Goal: Use online tool/utility: Utilize a website feature to perform a specific function

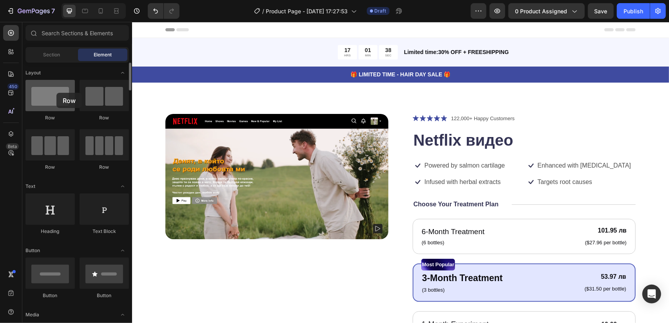
click at [56, 93] on div at bounding box center [49, 95] width 49 height 31
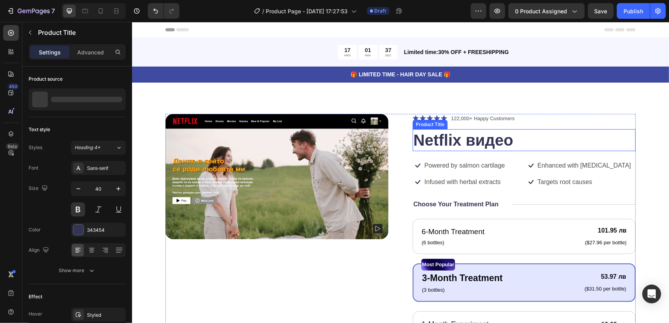
click at [434, 136] on h1 "Netflix видео" at bounding box center [523, 140] width 223 height 22
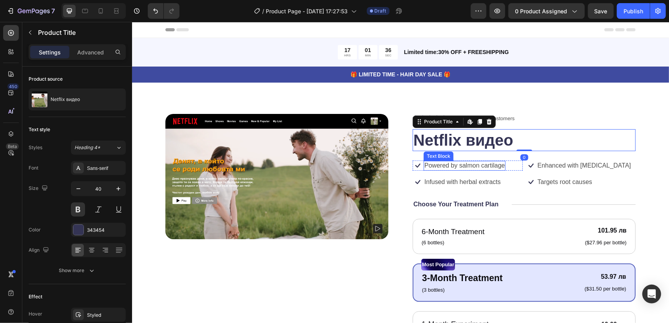
click at [435, 165] on p "Powered by salmon cartilage" at bounding box center [464, 165] width 80 height 8
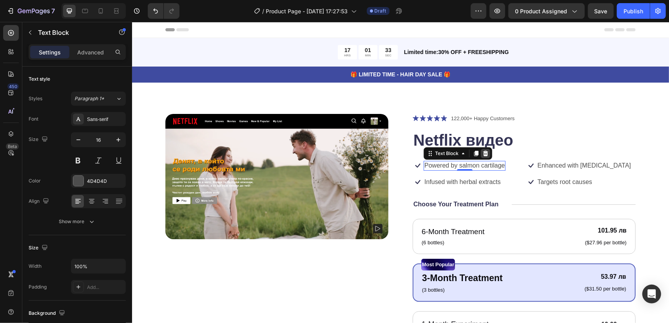
click at [482, 152] on icon at bounding box center [485, 153] width 6 height 6
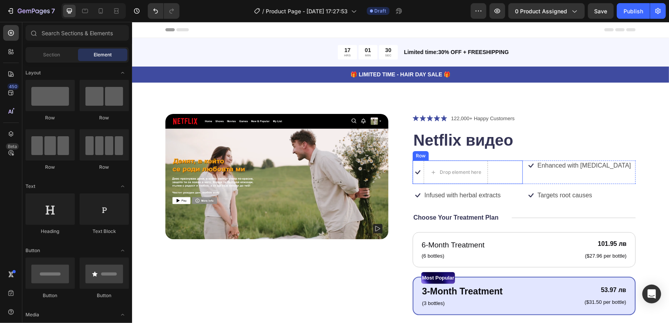
click at [417, 161] on div "Icon" at bounding box center [417, 172] width 10 height 24
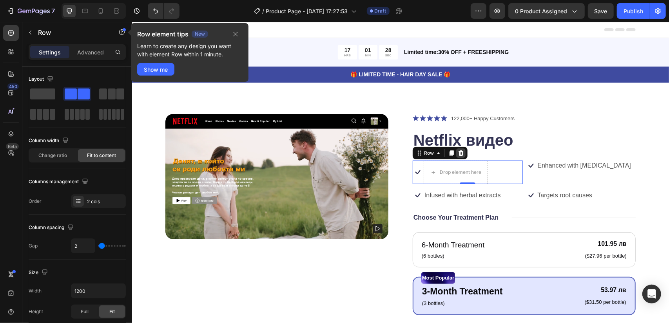
click at [457, 154] on icon at bounding box center [460, 153] width 6 height 6
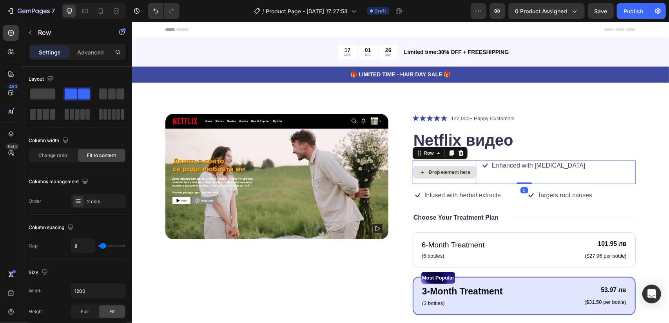
click at [417, 161] on div "Drop element here" at bounding box center [444, 172] width 64 height 24
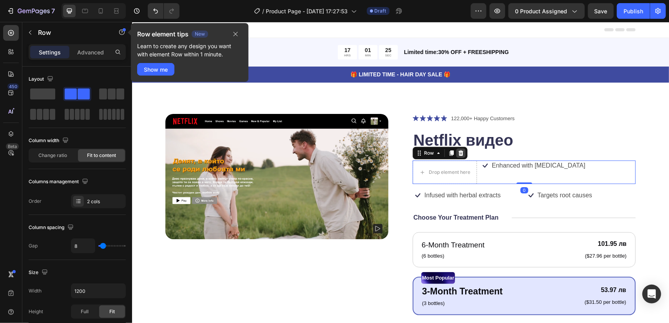
click at [457, 153] on icon at bounding box center [460, 153] width 6 height 6
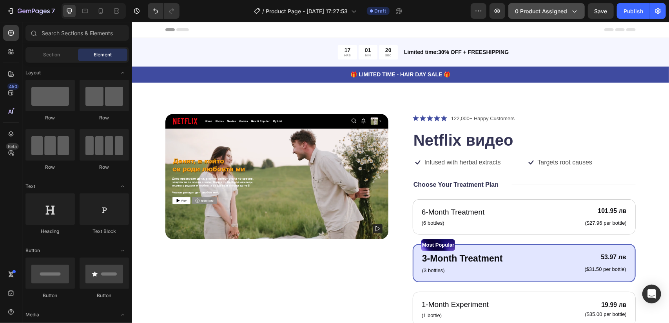
click at [575, 12] on icon "button" at bounding box center [575, 12] width 4 height 2
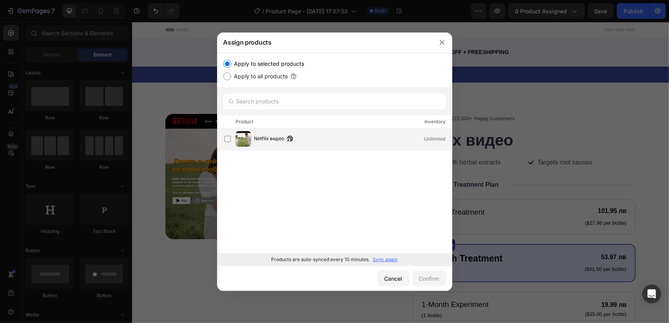
click at [329, 131] on div "Netflix видео Unlimited" at bounding box center [338, 139] width 227 height 16
click at [424, 275] on div "Confirm" at bounding box center [429, 279] width 20 height 8
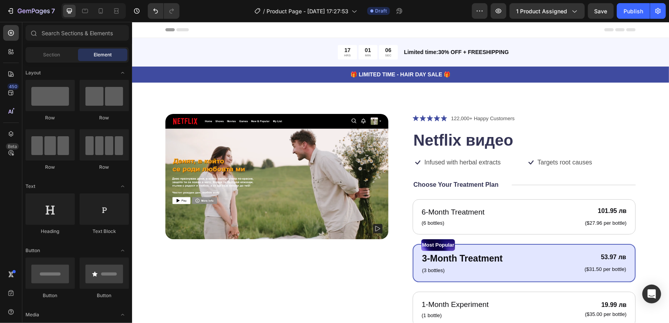
drag, startPoint x: 664, startPoint y: 162, endPoint x: 791, endPoint y: 38, distance: 177.7
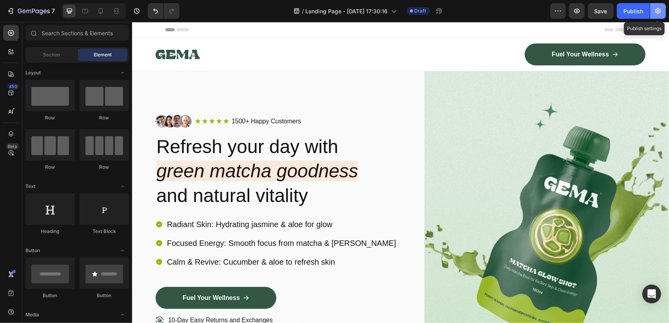
click at [659, 7] on icon "button" at bounding box center [658, 11] width 8 height 8
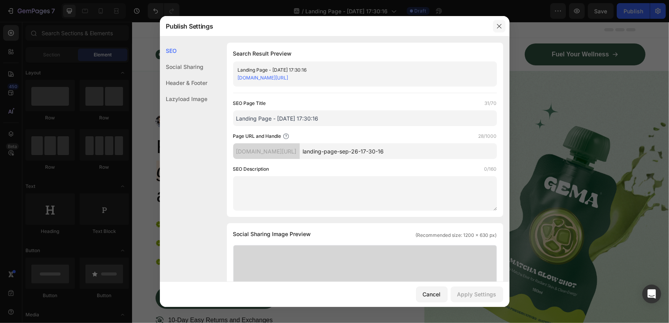
click at [494, 27] on button "button" at bounding box center [499, 26] width 13 height 13
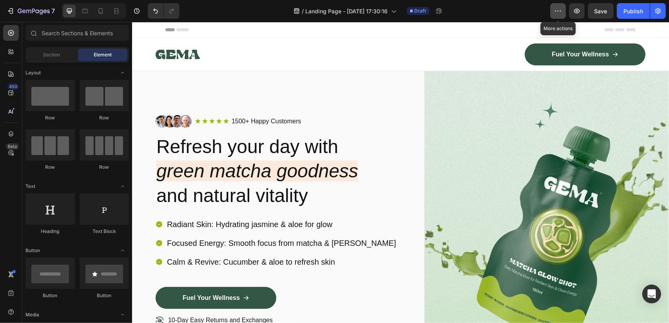
click at [562, 9] on icon "button" at bounding box center [558, 11] width 8 height 8
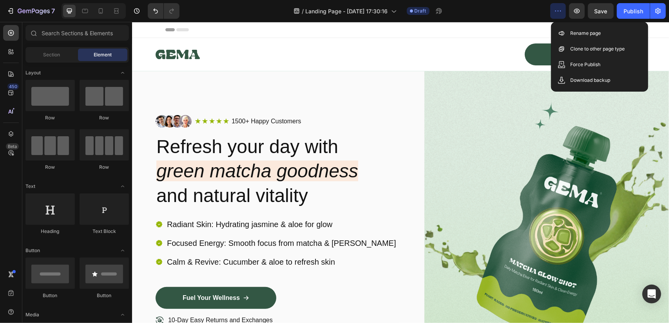
click at [562, 9] on icon "button" at bounding box center [558, 11] width 8 height 8
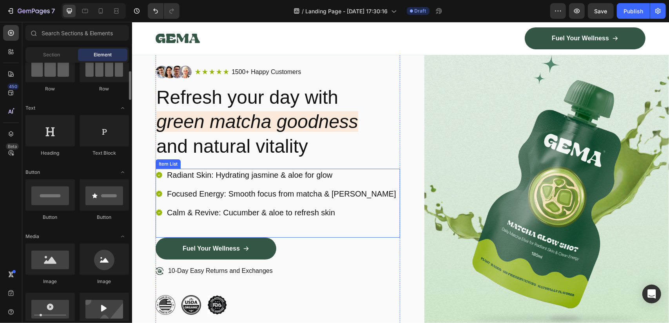
scroll to position [118, 0]
